Goal: Transaction & Acquisition: Purchase product/service

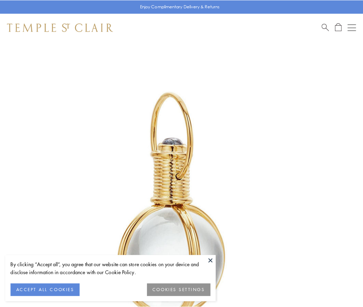
scroll to position [181, 0]
